Goal: Task Accomplishment & Management: Complete application form

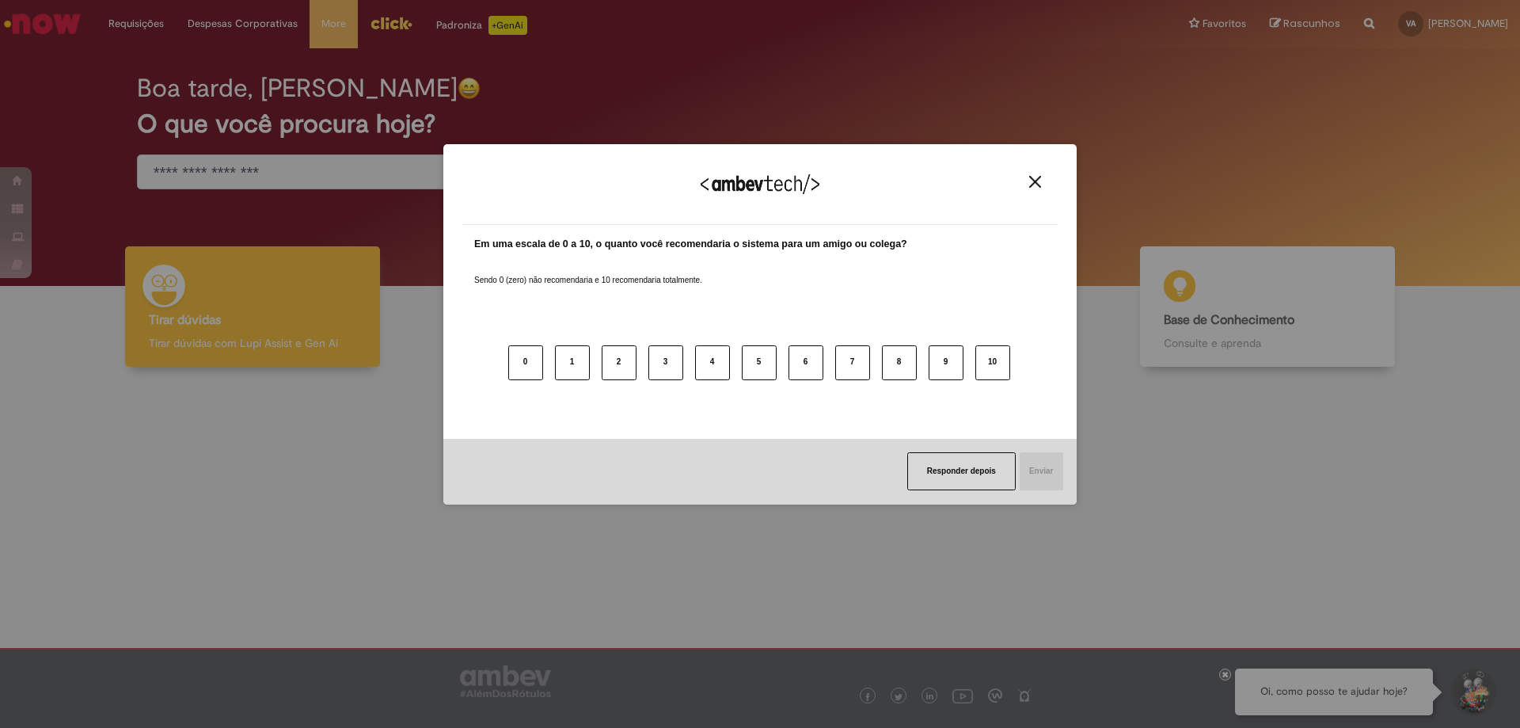
click at [872, 302] on div "Em uma escala de 0 a 10, o quanto você recomendaria o sistema para um amigo ou …" at bounding box center [759, 332] width 595 height 214
click at [943, 466] on button "Responder depois" at bounding box center [961, 471] width 108 height 38
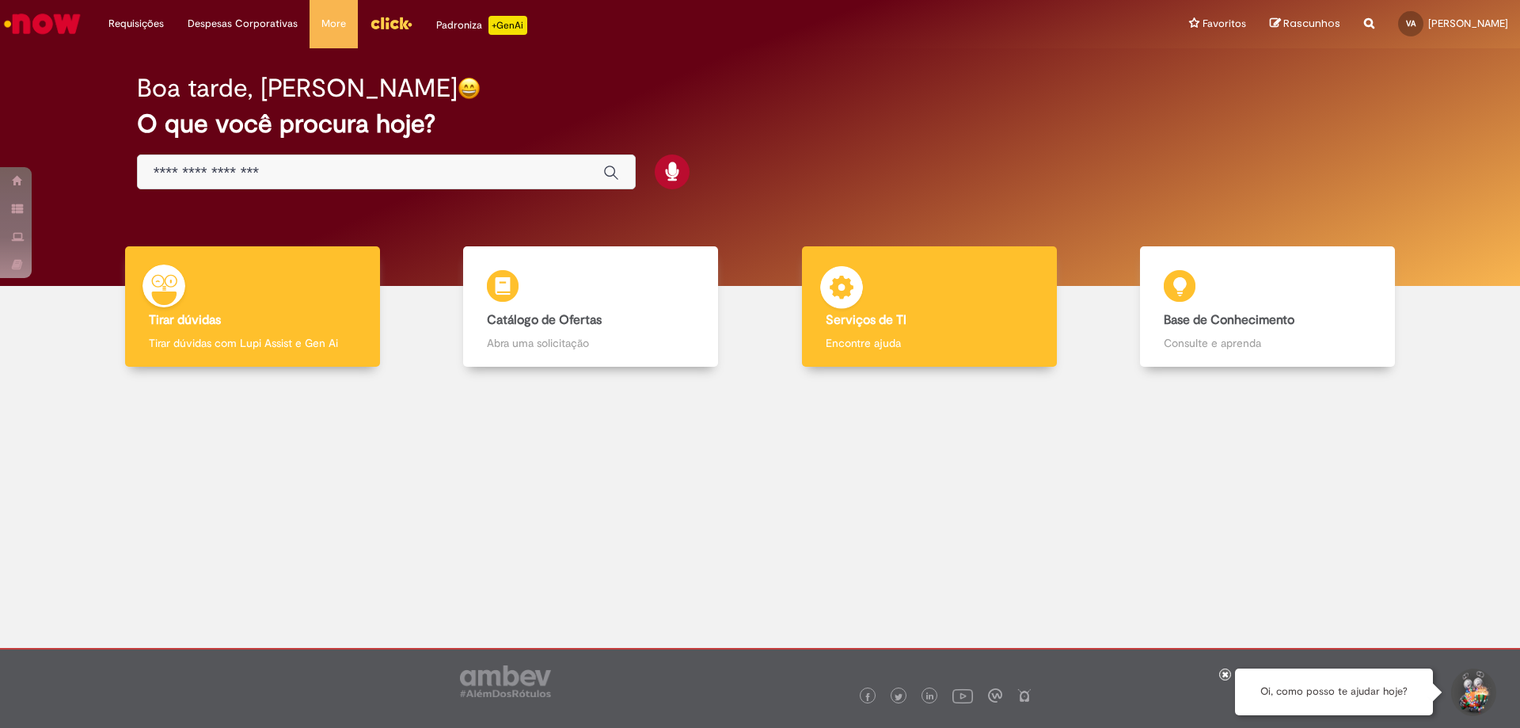
click at [880, 321] on b "Serviços de TI" at bounding box center [866, 320] width 81 height 16
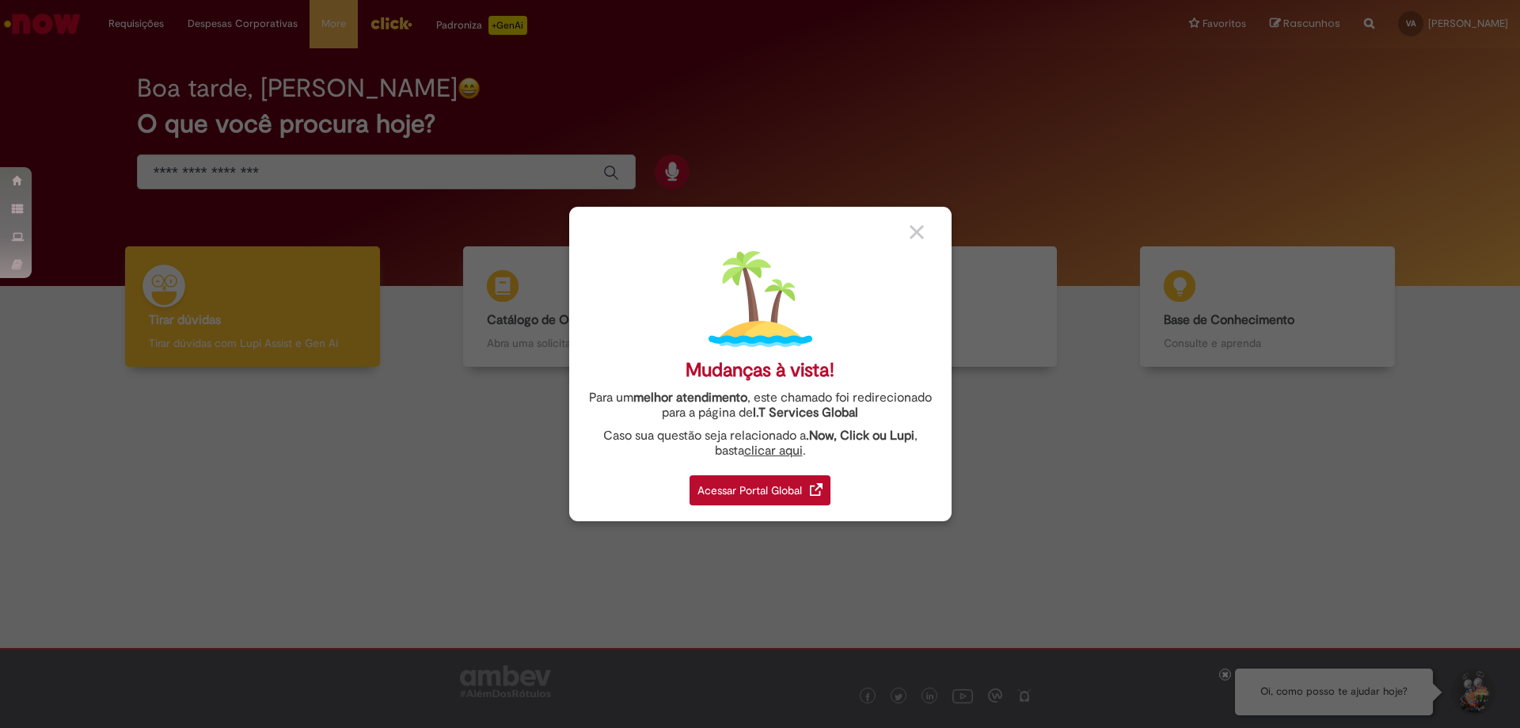
click at [766, 477] on div "Acessar Portal Global" at bounding box center [760, 490] width 141 height 30
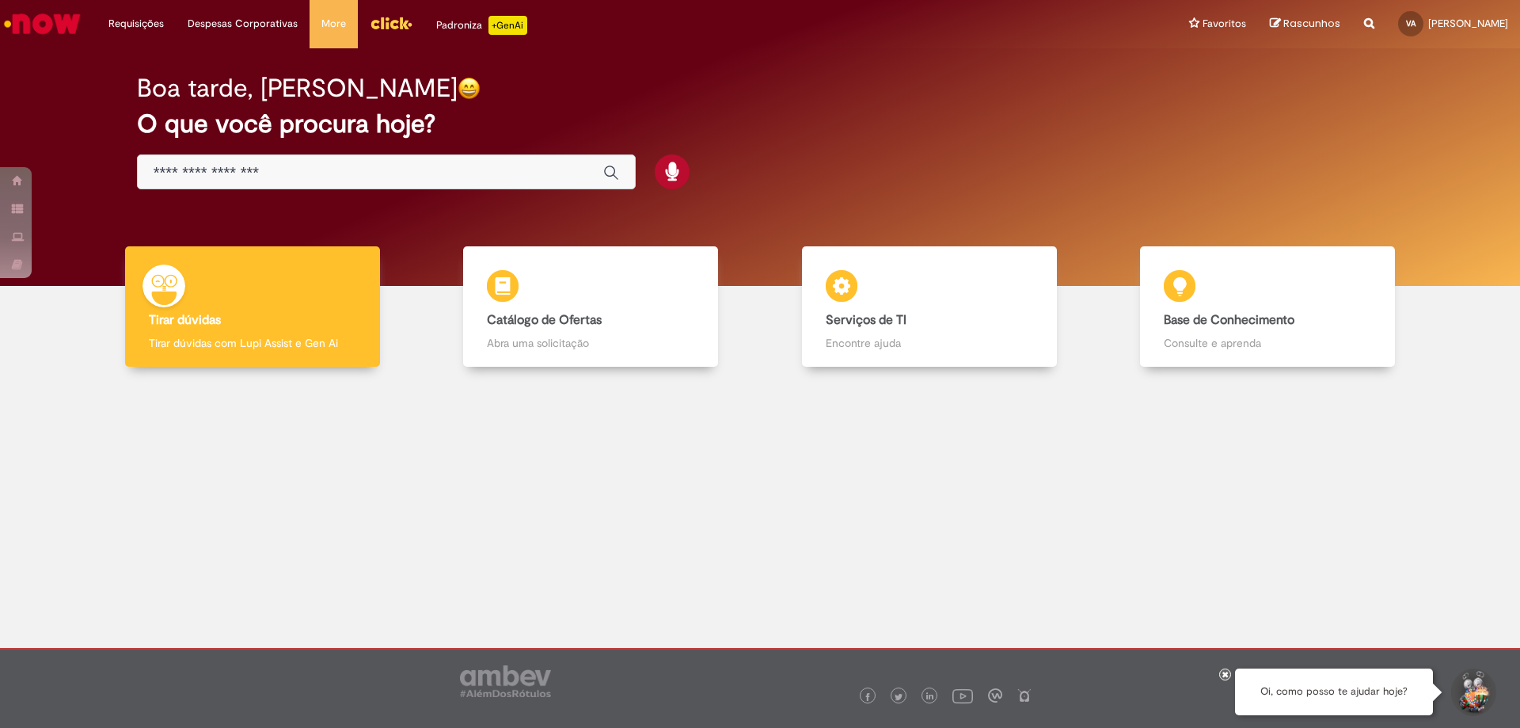
click at [458, 170] on input "Basta digitar aqui" at bounding box center [371, 173] width 434 height 18
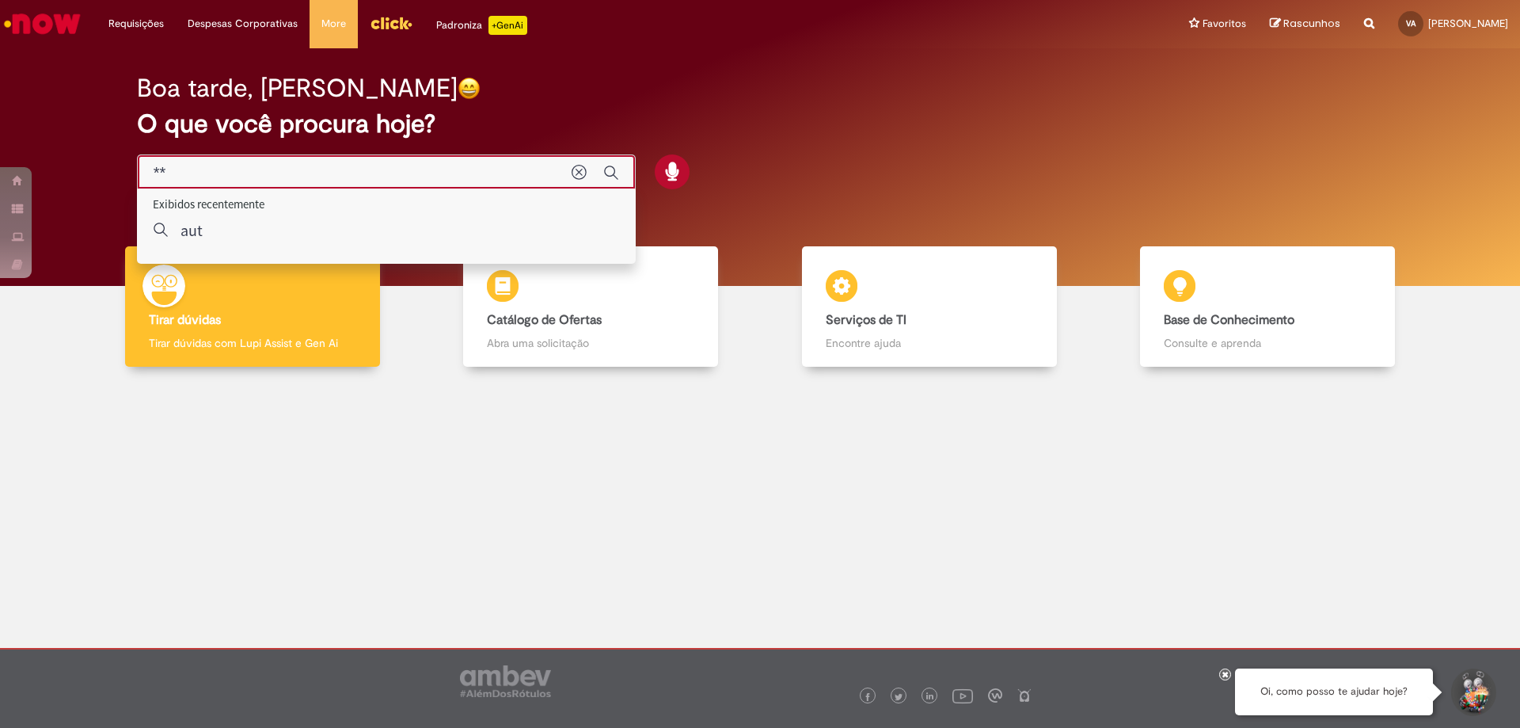
type input "*"
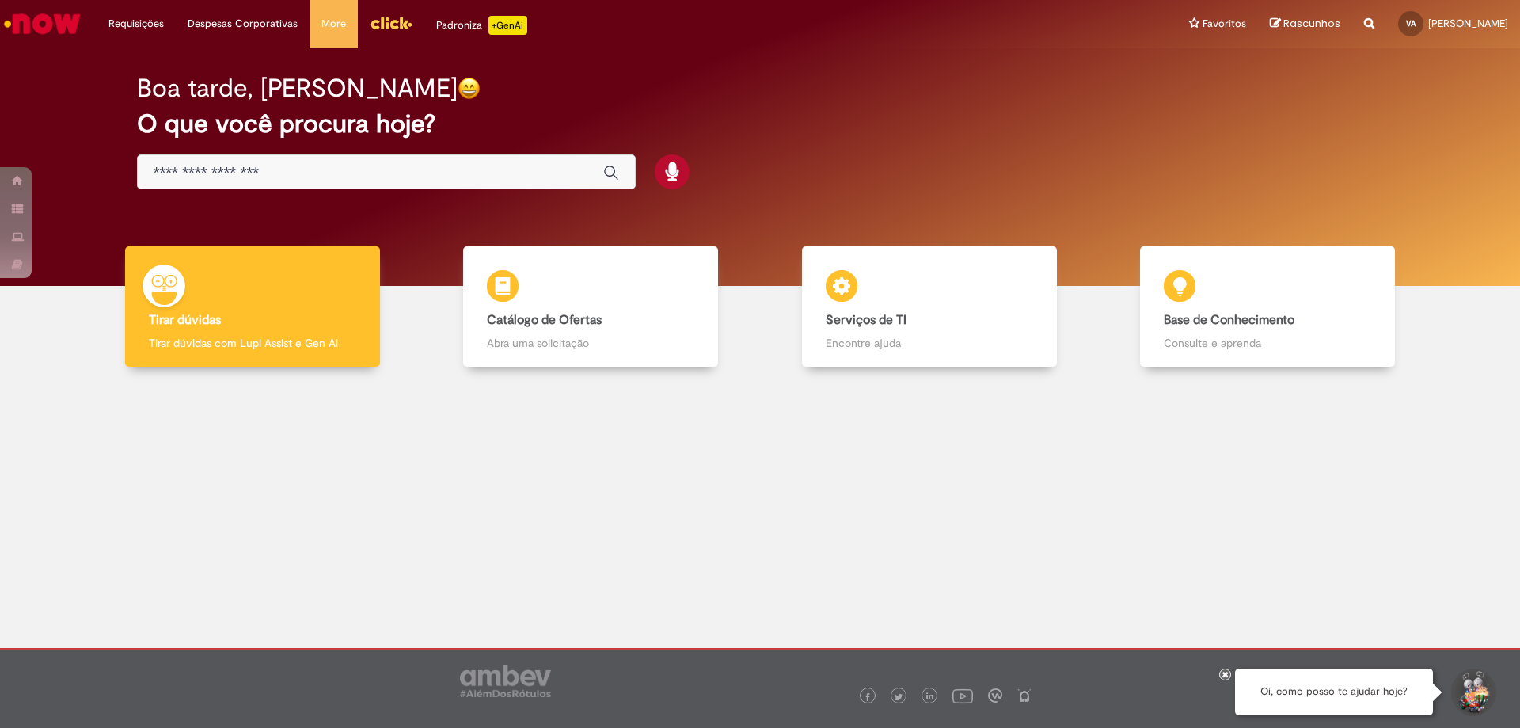
click at [439, 399] on div at bounding box center [760, 501] width 1496 height 247
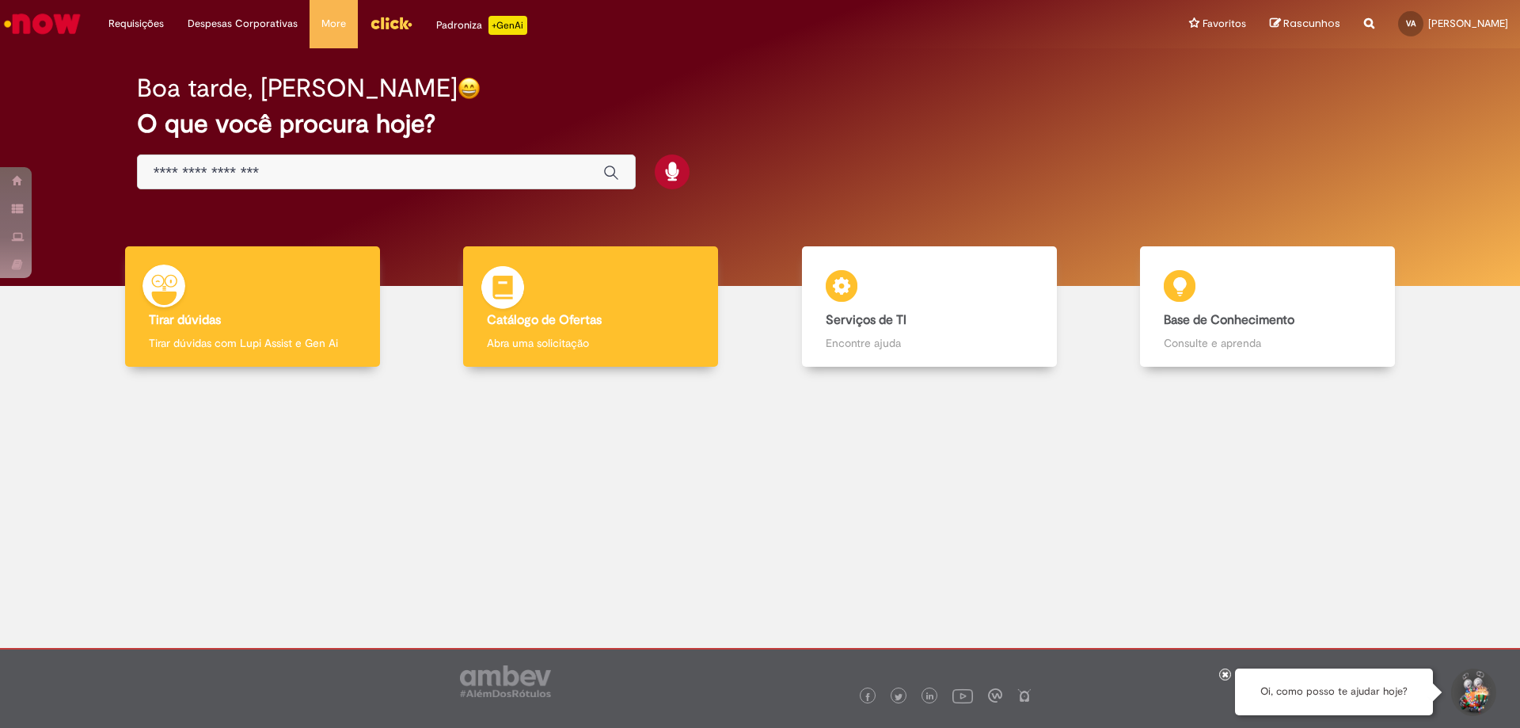
click at [614, 336] on p "Abra uma solicitação" at bounding box center [590, 343] width 207 height 16
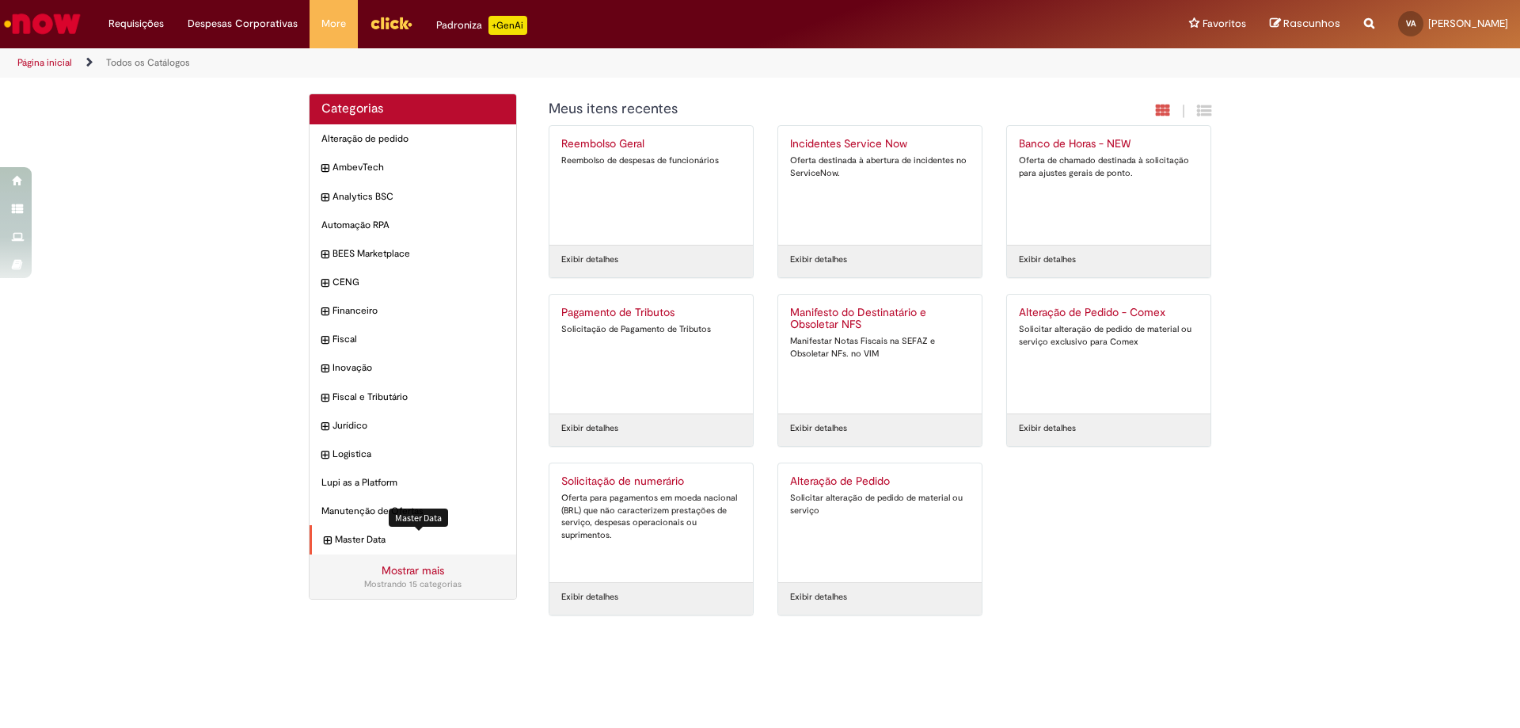
click at [354, 534] on span "Master Data Itens" at bounding box center [419, 539] width 169 height 13
